Goal: Transaction & Acquisition: Purchase product/service

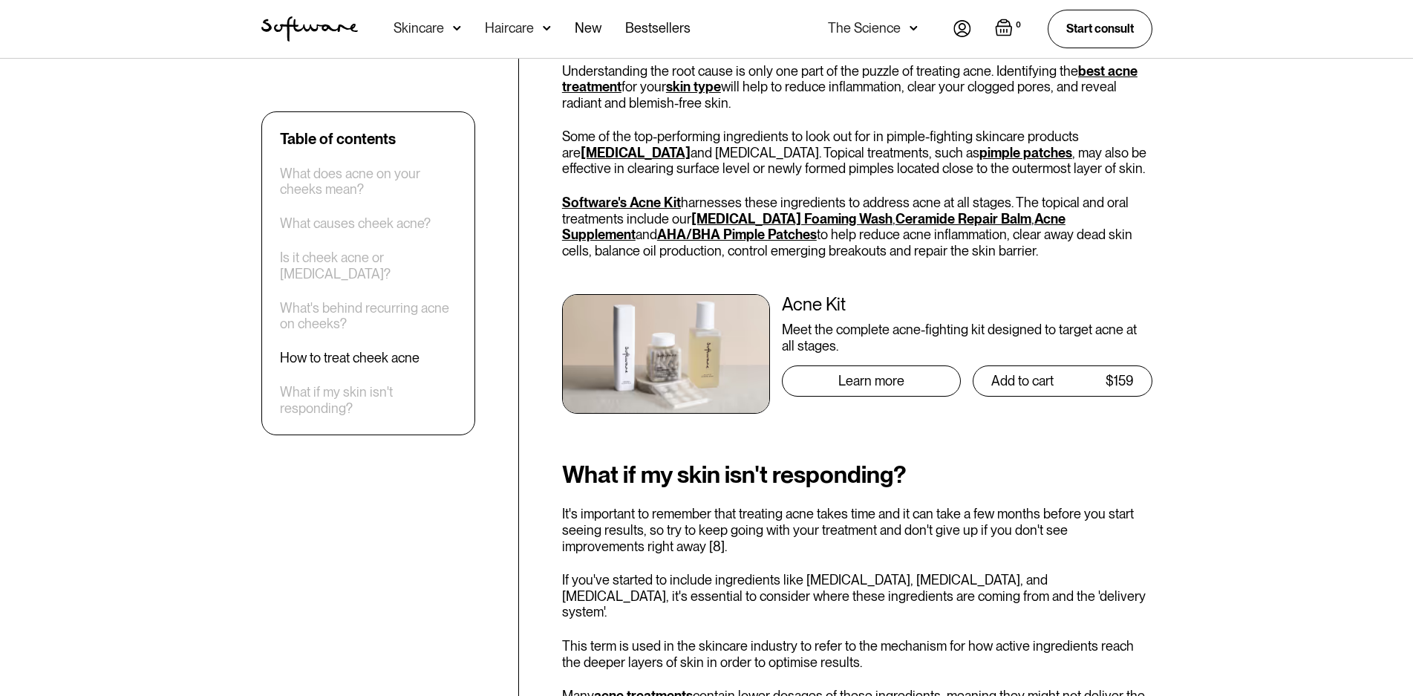
scroll to position [3341, 0]
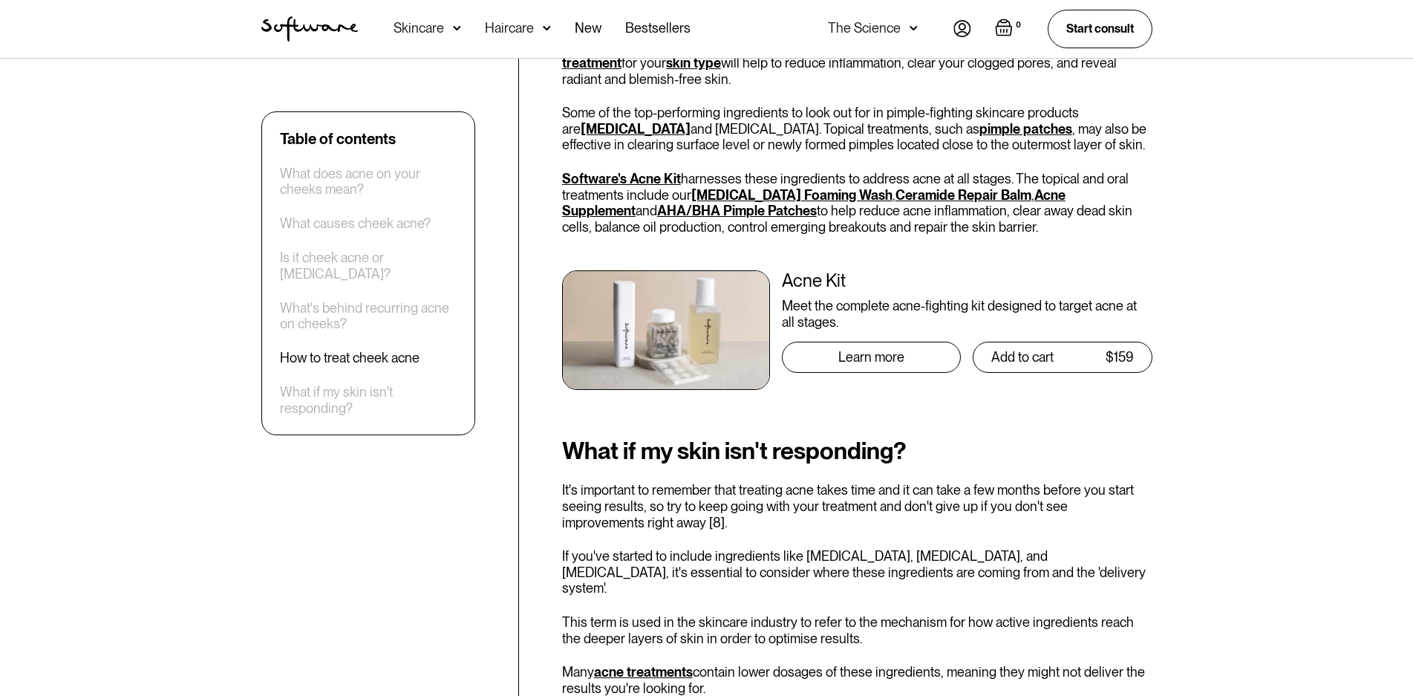
drag, startPoint x: 761, startPoint y: 331, endPoint x: 752, endPoint y: 314, distance: 19.3
click at [760, 330] on img at bounding box center [666, 330] width 208 height 120
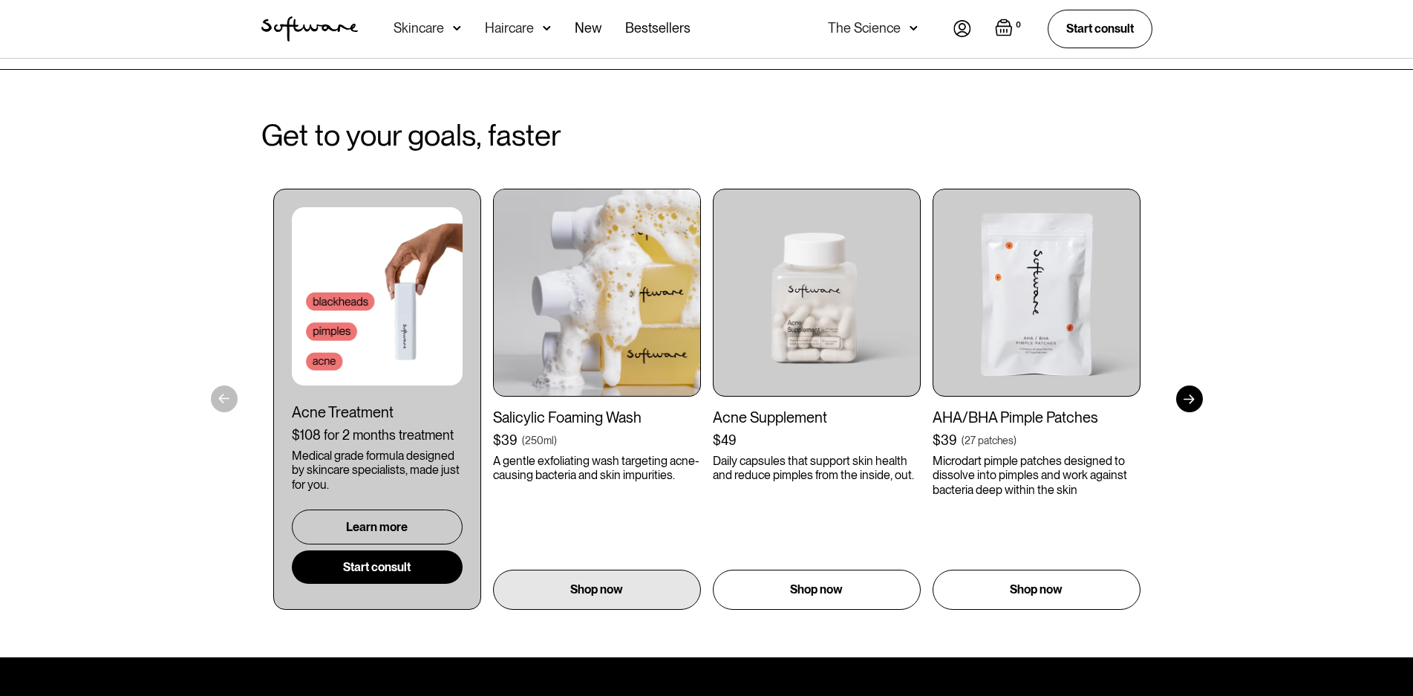
scroll to position [4002, 0]
